Goal: Submit feedback/report problem

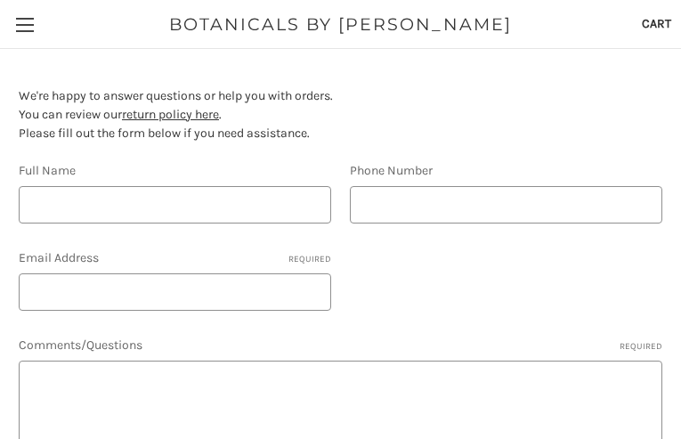
type input "CoatBDYHILYm"
type input "5750569102"
type input "[EMAIL_ADDRESS][DOMAIN_NAME]"
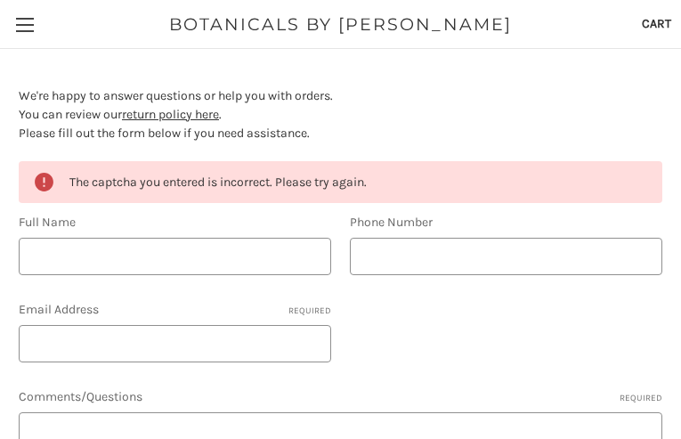
type input "DHzYJQapwMOYB"
type input "8289746960"
type input "[EMAIL_ADDRESS][DOMAIN_NAME]"
